Goal: Browse casually

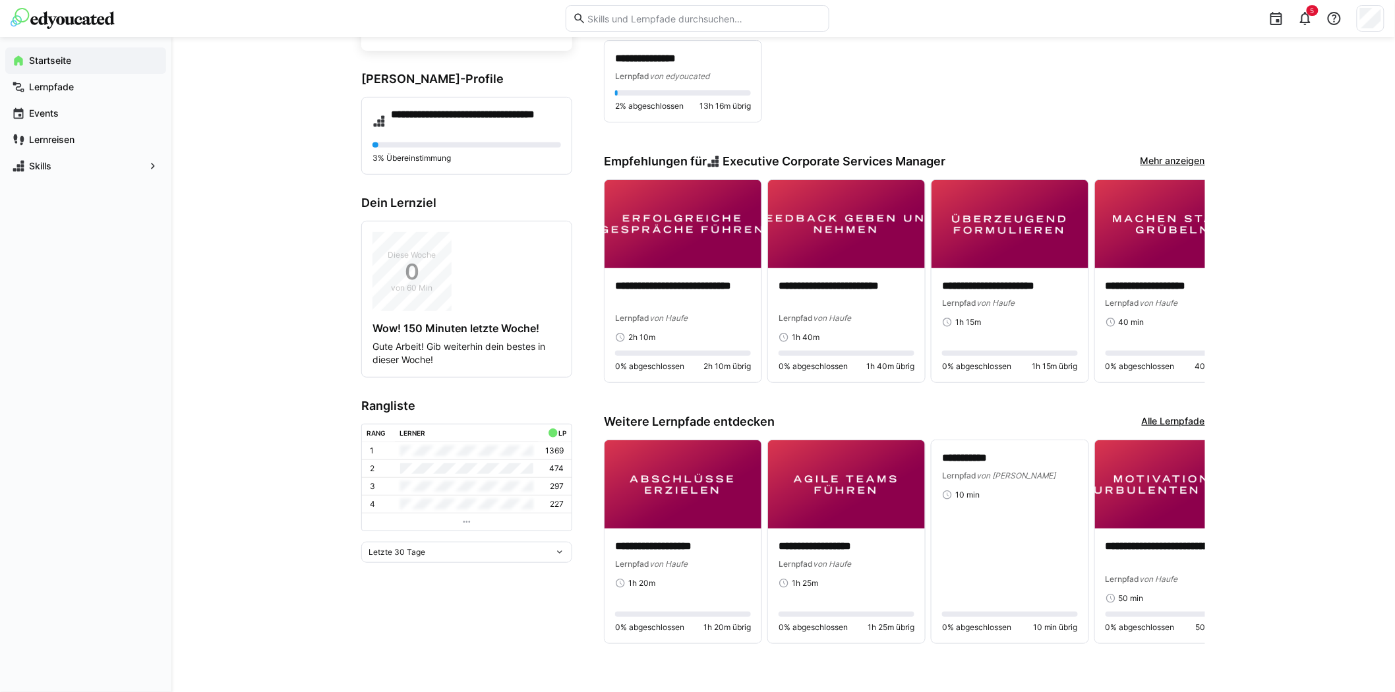
scroll to position [149, 0]
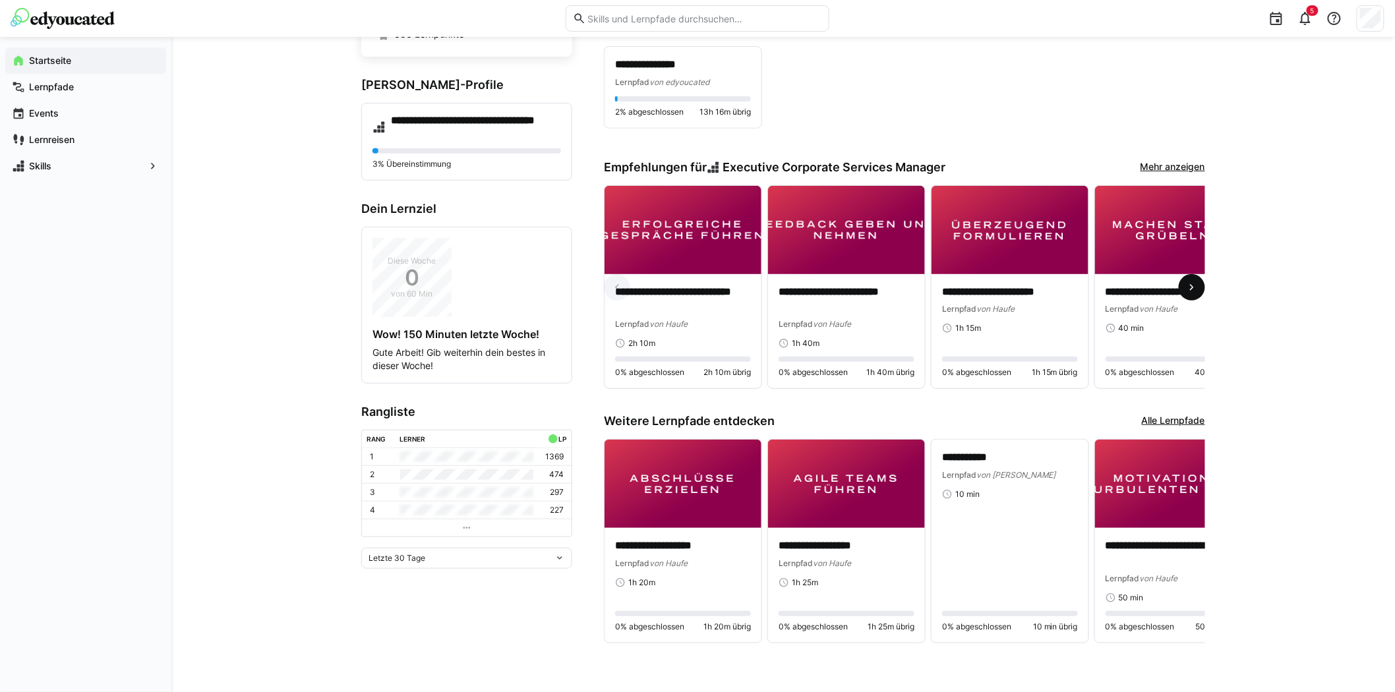
click at [1191, 281] on eds-icon at bounding box center [1192, 287] width 13 height 13
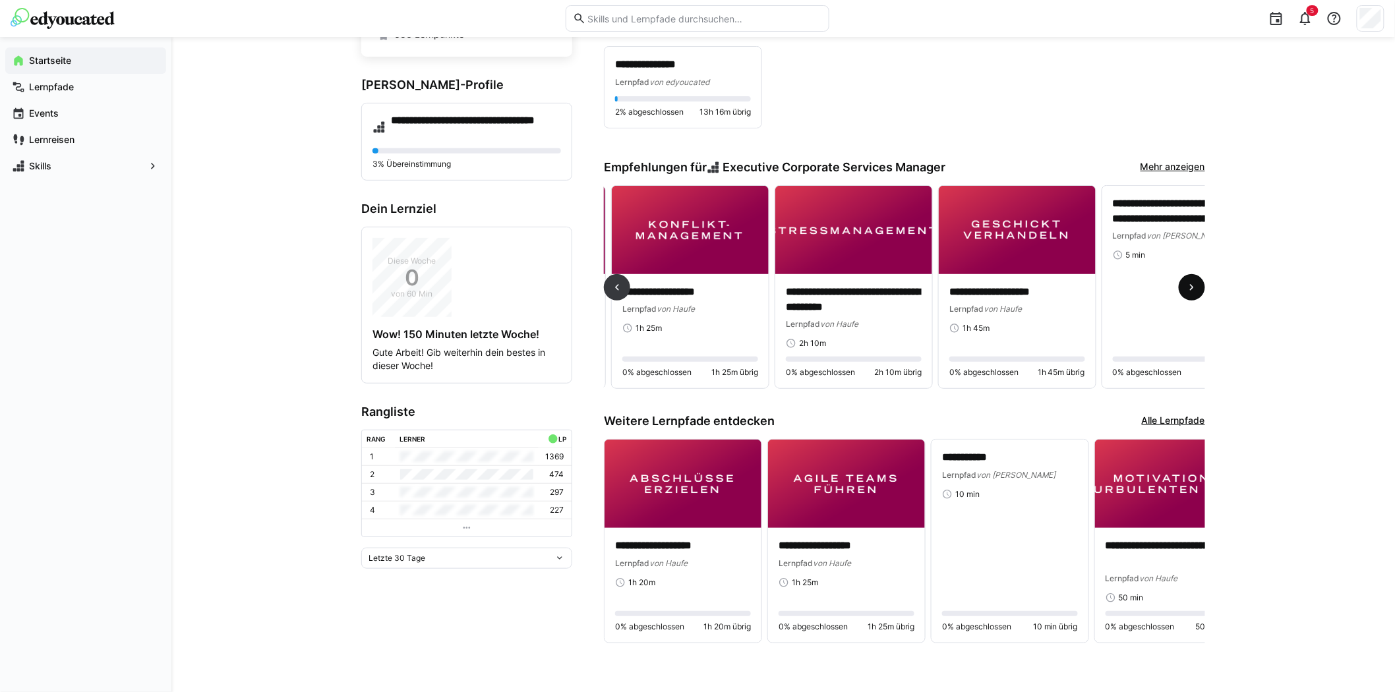
scroll to position [0, 981]
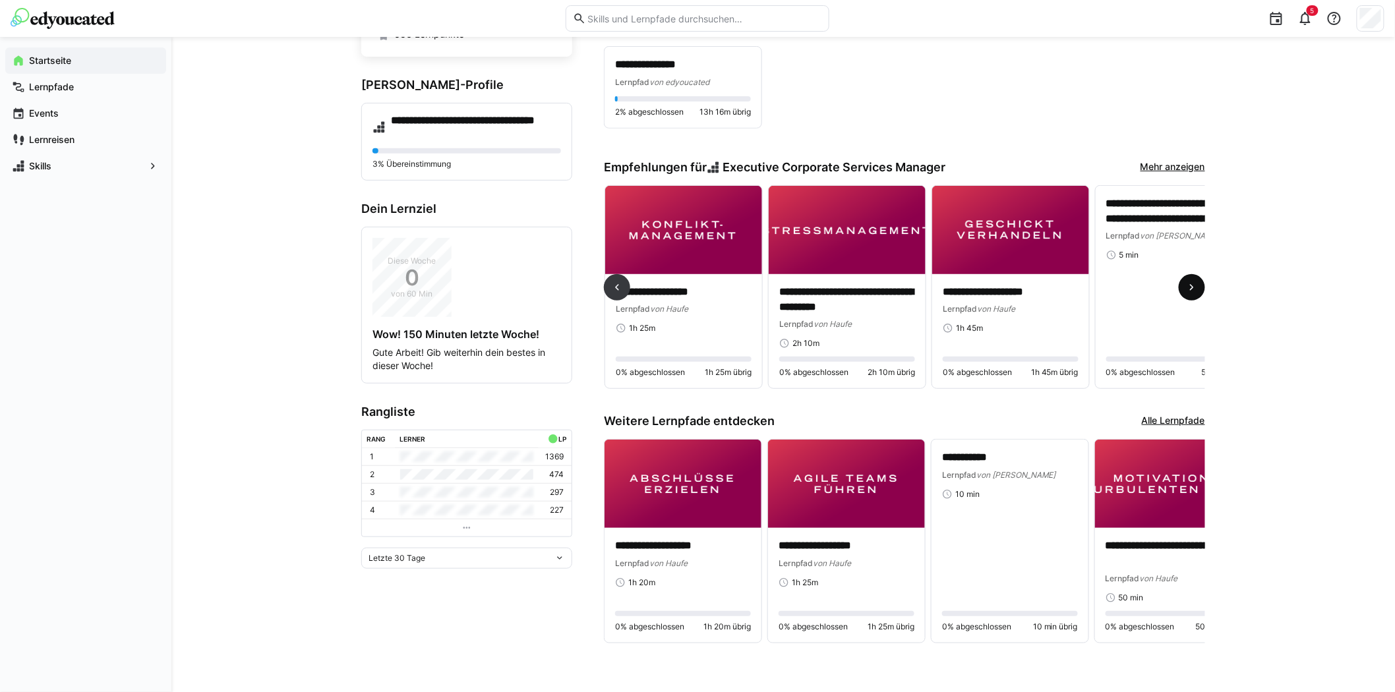
click at [1191, 281] on eds-icon at bounding box center [1192, 287] width 13 height 13
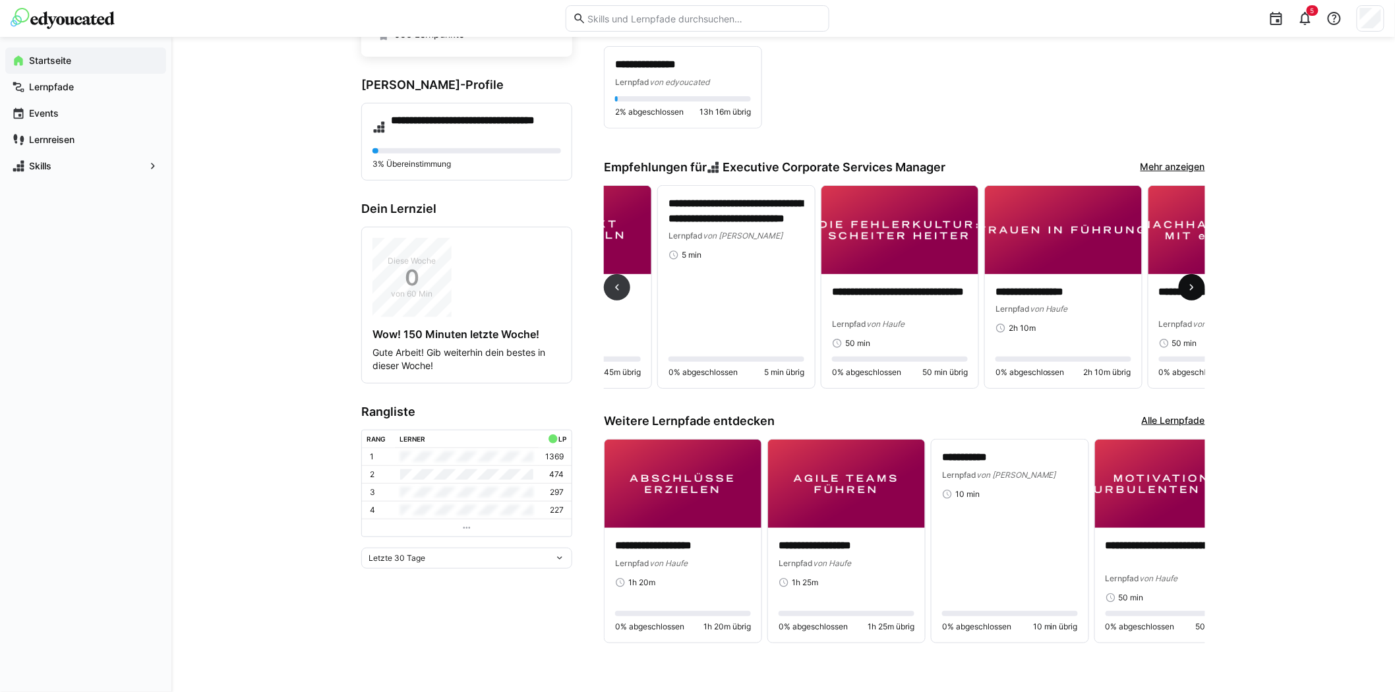
scroll to position [0, 1472]
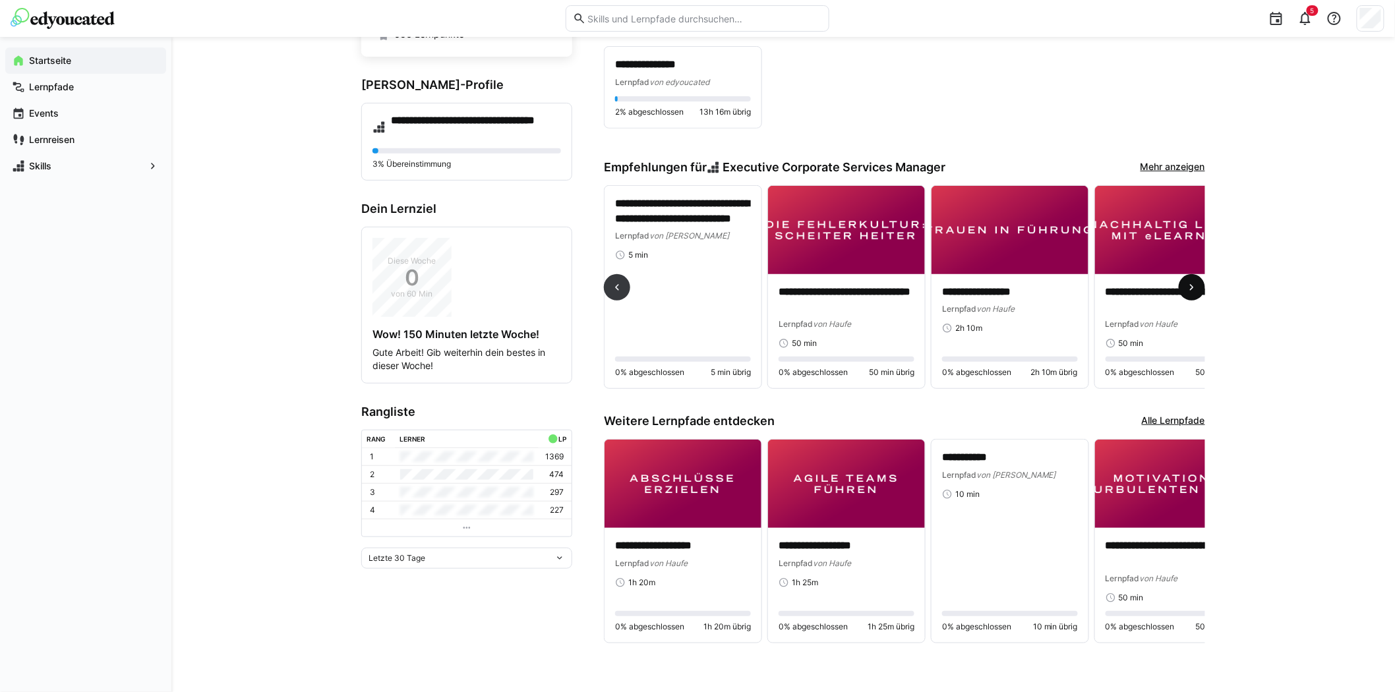
click at [1191, 281] on eds-icon at bounding box center [1192, 287] width 13 height 13
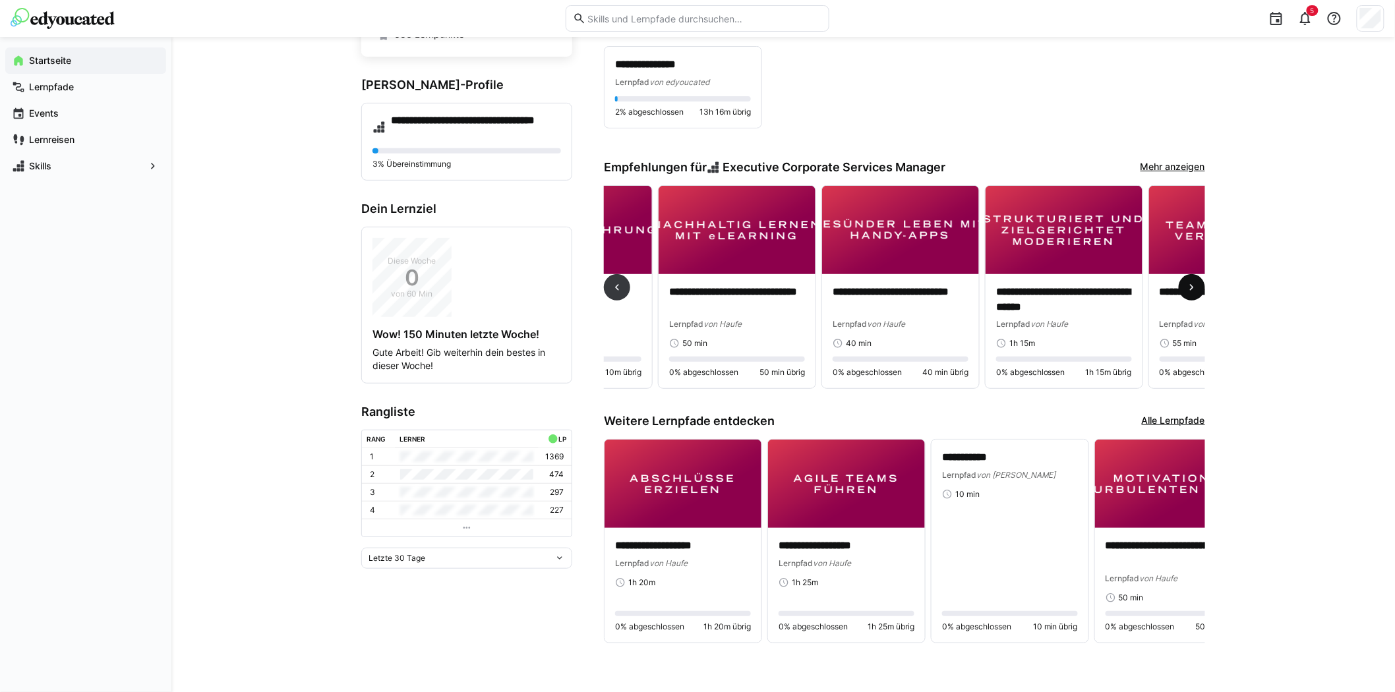
scroll to position [0, 1962]
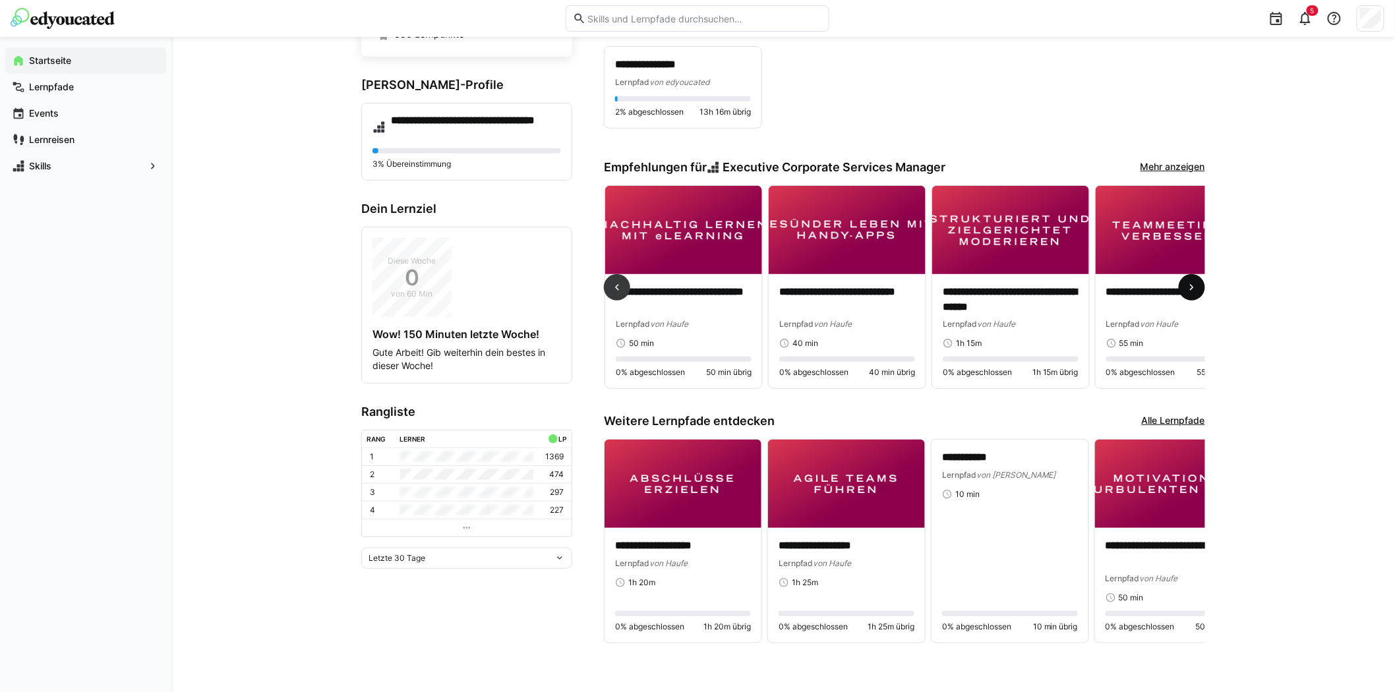
click at [1191, 281] on eds-icon at bounding box center [1192, 287] width 13 height 13
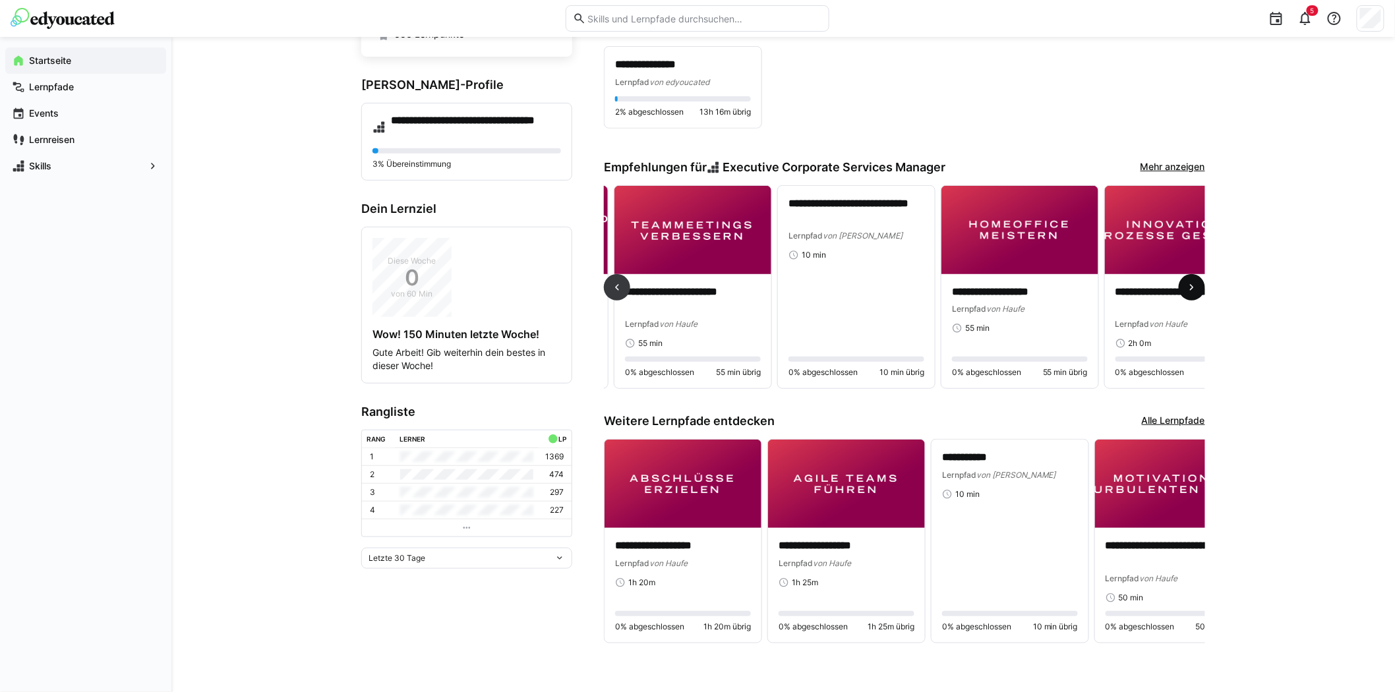
scroll to position [0, 2453]
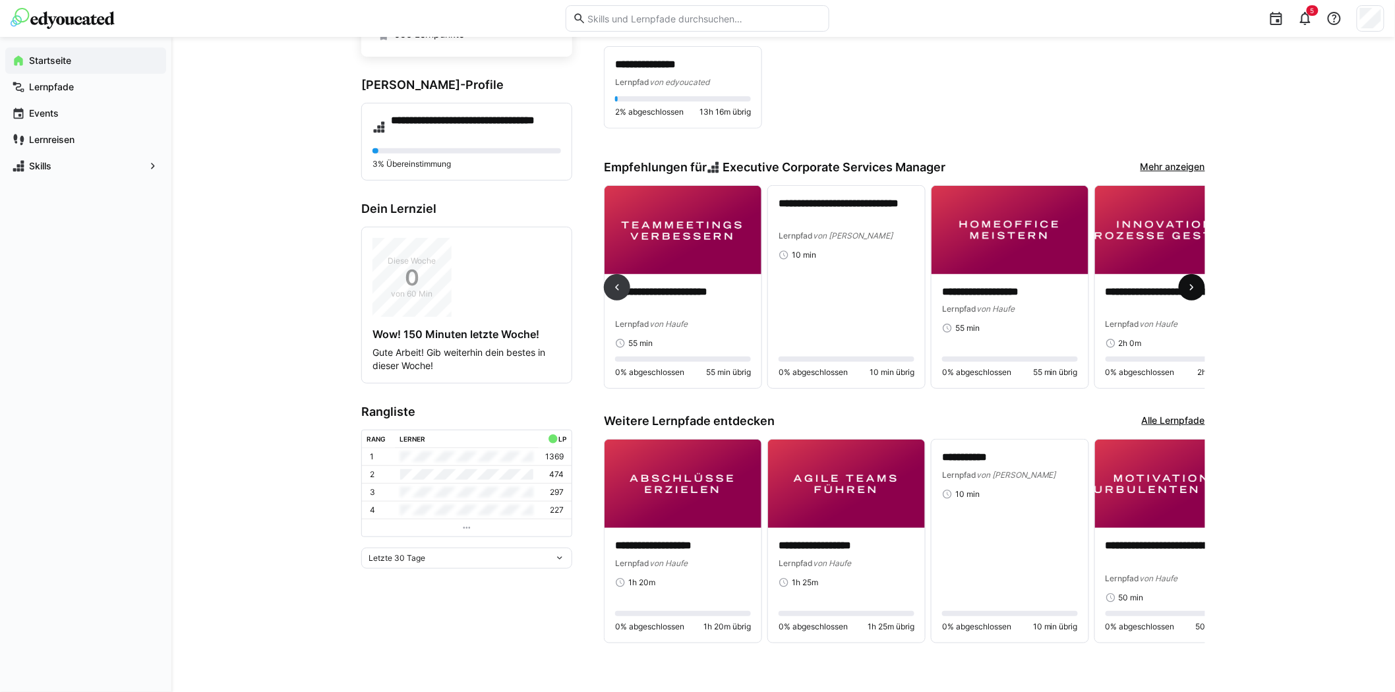
click at [1191, 281] on eds-icon at bounding box center [1192, 287] width 13 height 13
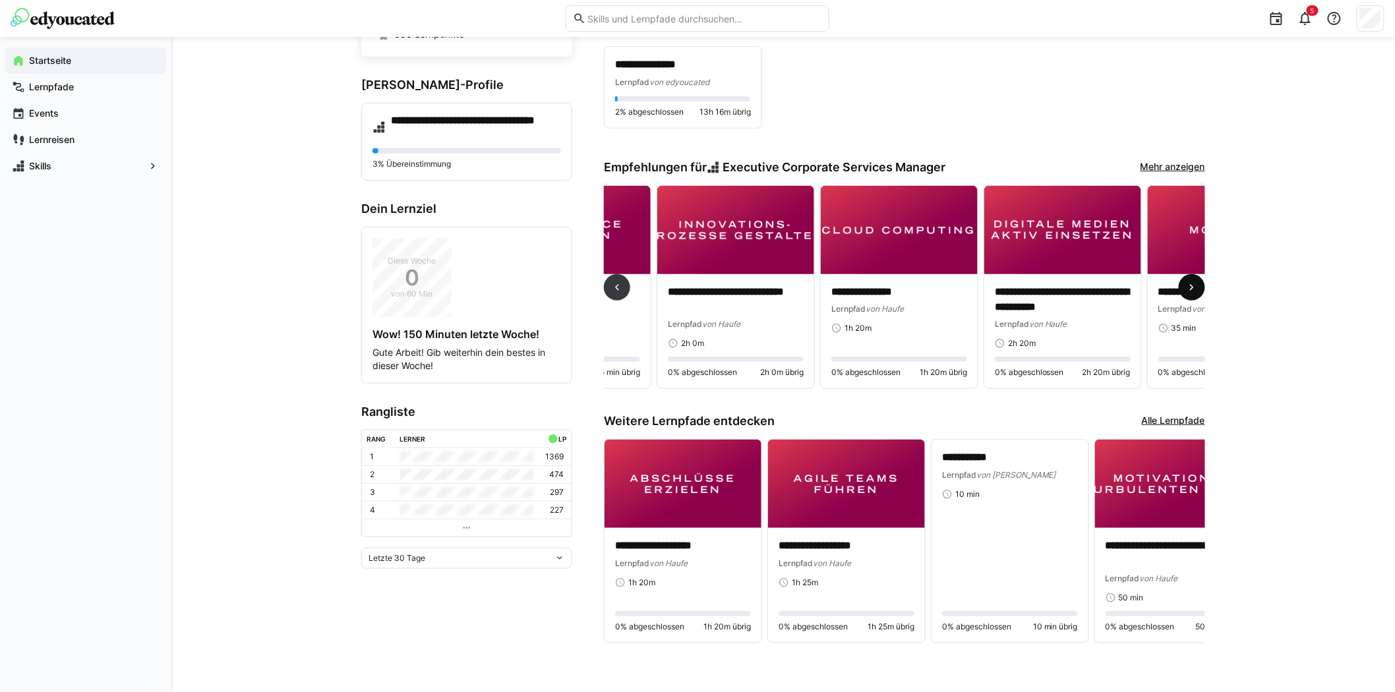
scroll to position [0, 2944]
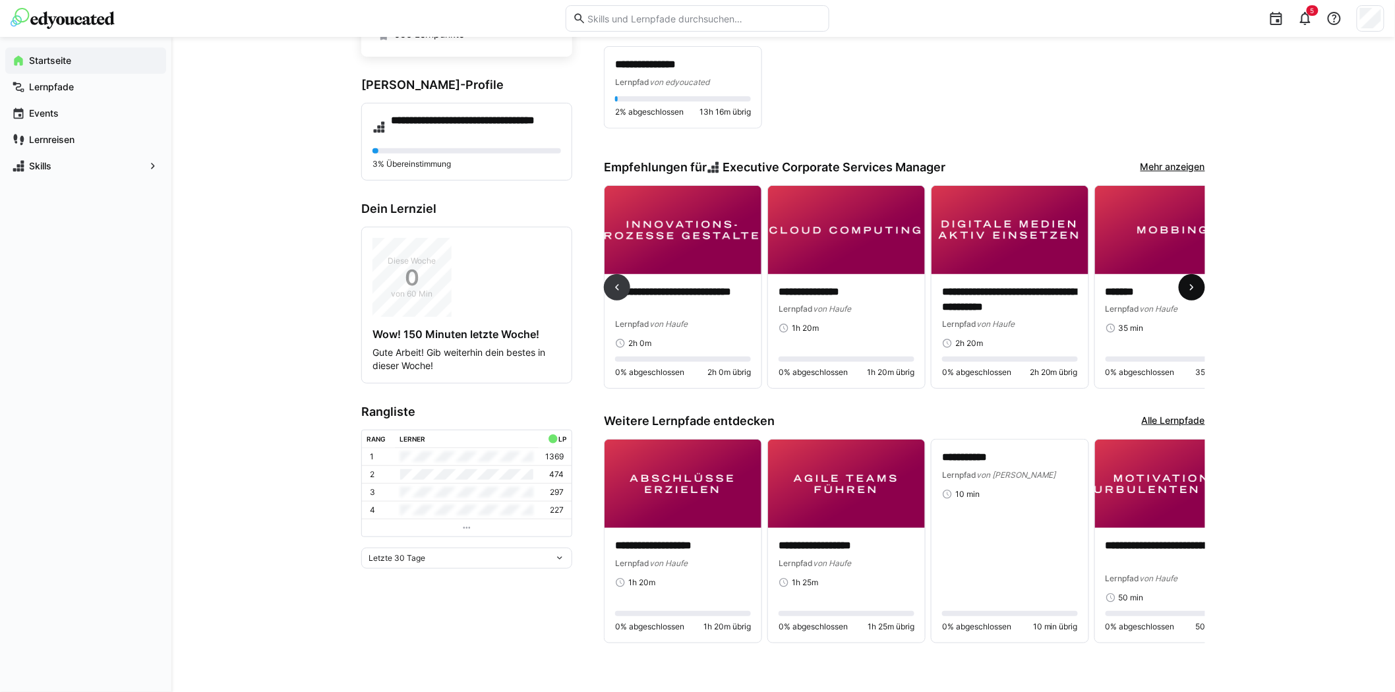
click at [1188, 286] on eds-icon at bounding box center [1192, 287] width 13 height 13
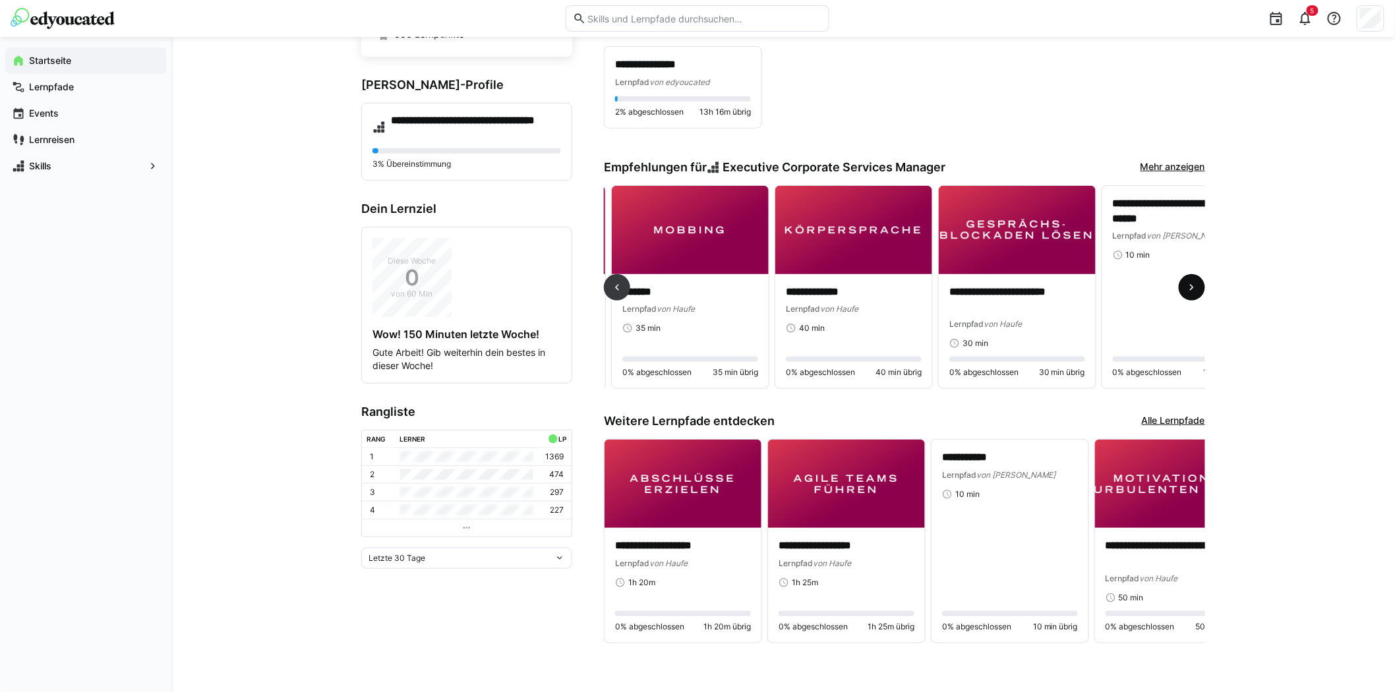
scroll to position [0, 3433]
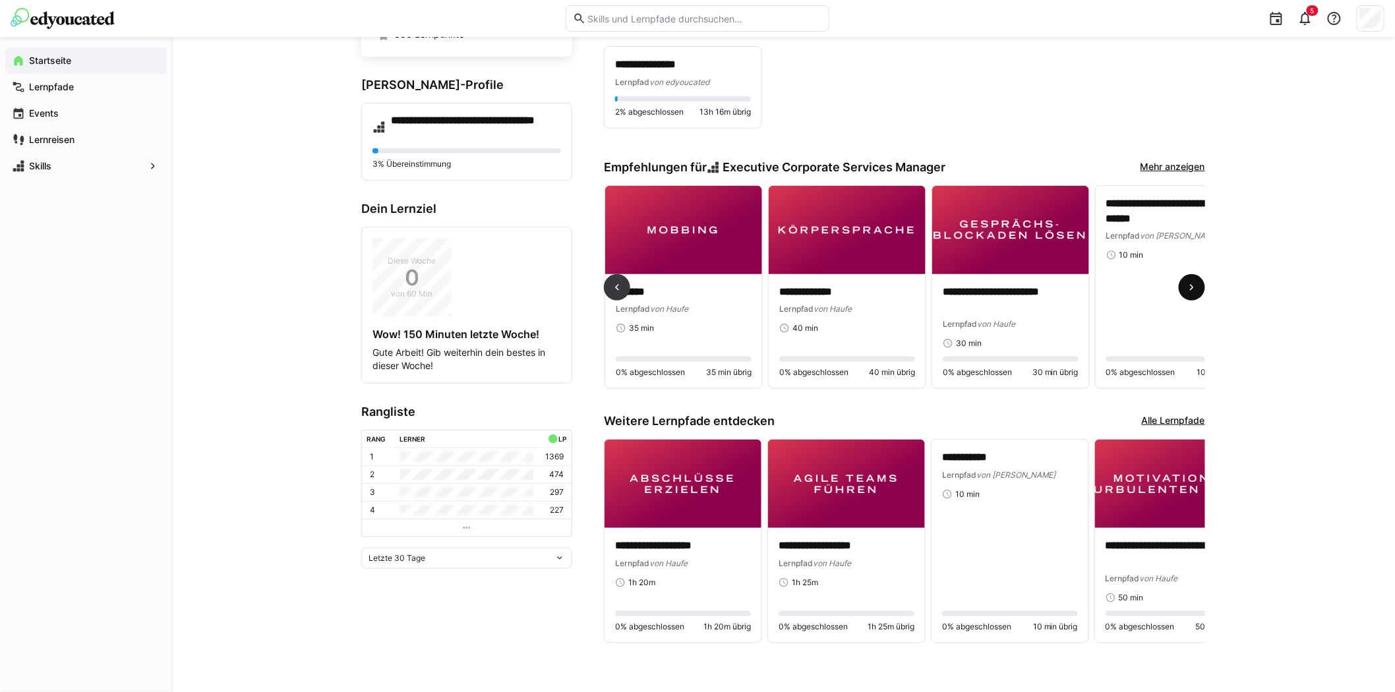
click at [1188, 288] on eds-icon at bounding box center [1192, 287] width 13 height 13
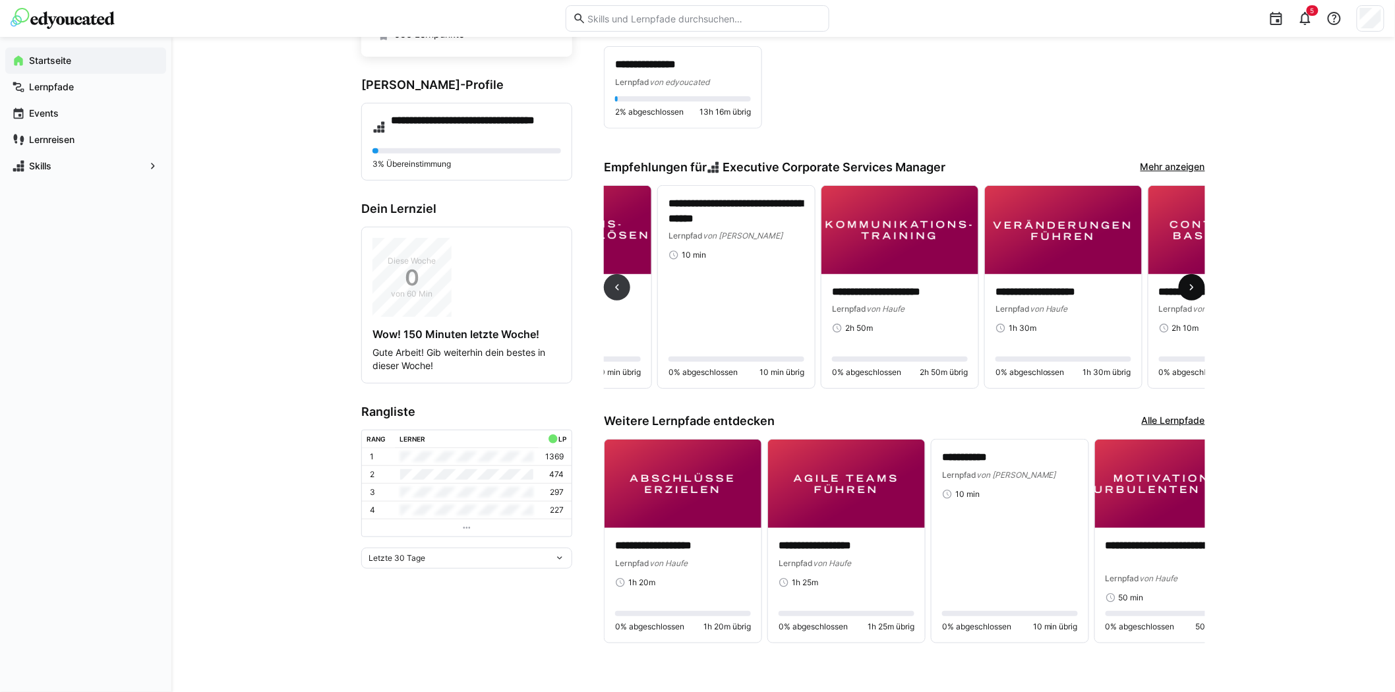
scroll to position [0, 3925]
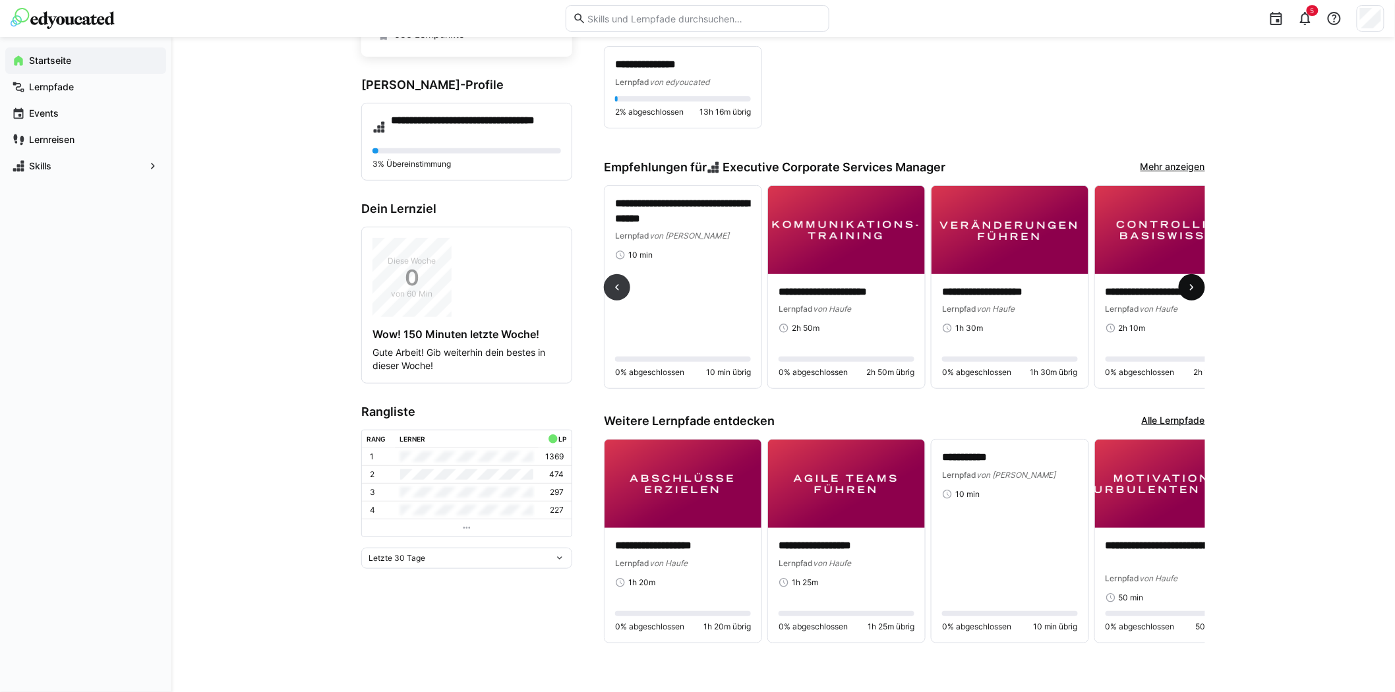
click at [1188, 288] on eds-icon at bounding box center [1192, 287] width 13 height 13
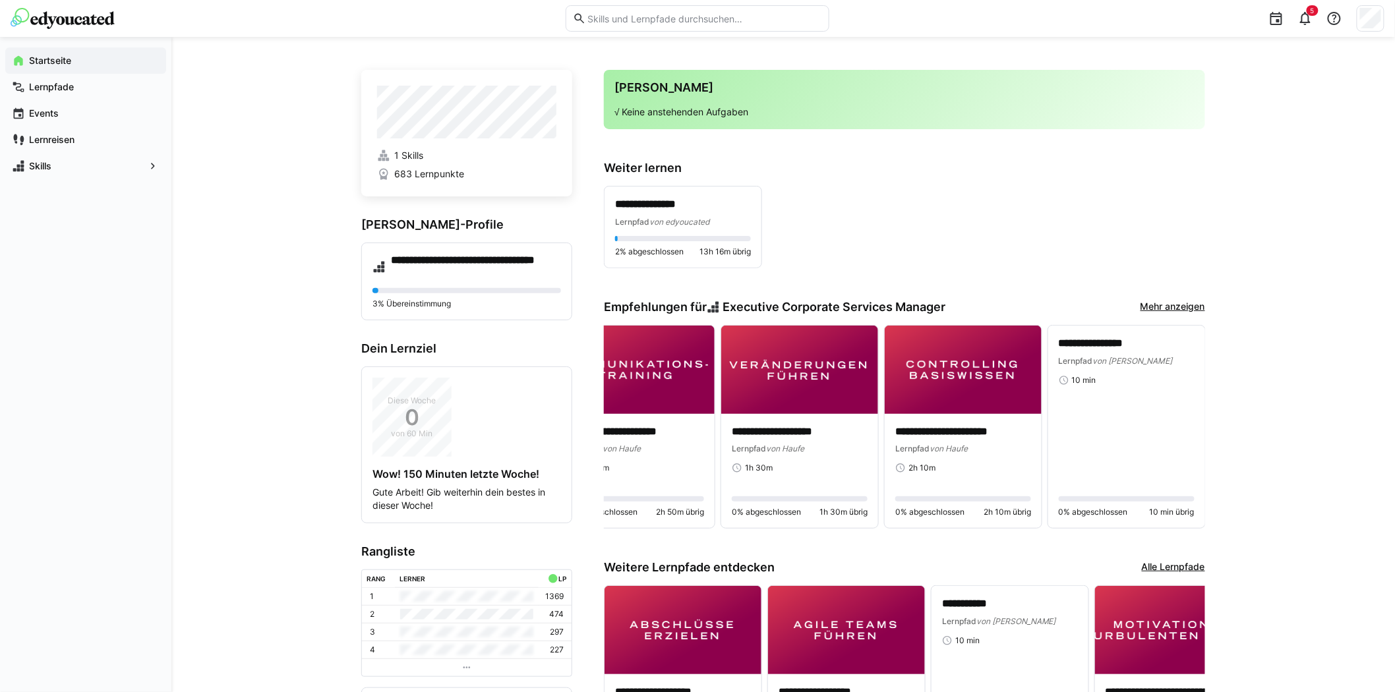
scroll to position [0, 0]
